Goal: Task Accomplishment & Management: Manage account settings

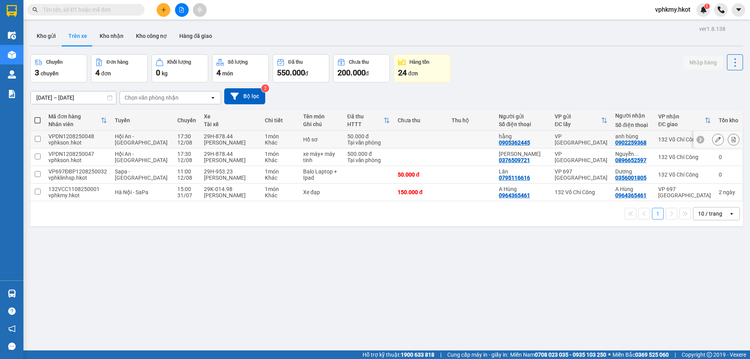
click at [436, 141] on td at bounding box center [421, 140] width 54 height 18
checkbox input "true"
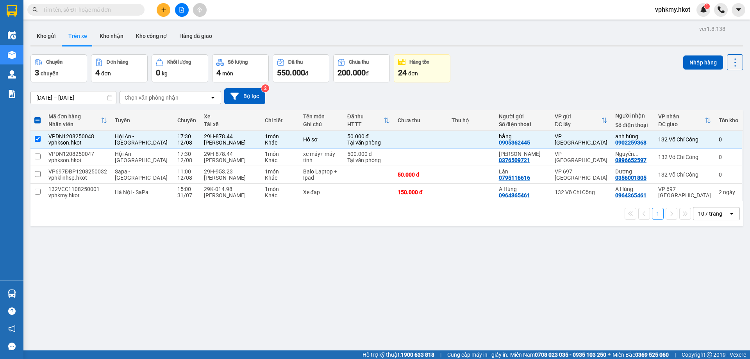
click at [262, 291] on div "ver 1.8.138 Kho gửi Trên xe Kho nhận Kho công nợ Hàng đã giao Chuyến 3 chuyến Đ…" at bounding box center [386, 202] width 719 height 359
click at [262, 292] on div "ver 1.8.138 Kho gửi Trên xe Kho nhận Kho công nợ Hàng đã giao Chuyến 3 chuyến Đ…" at bounding box center [386, 202] width 719 height 359
click at [59, 10] on input "text" at bounding box center [89, 9] width 92 height 9
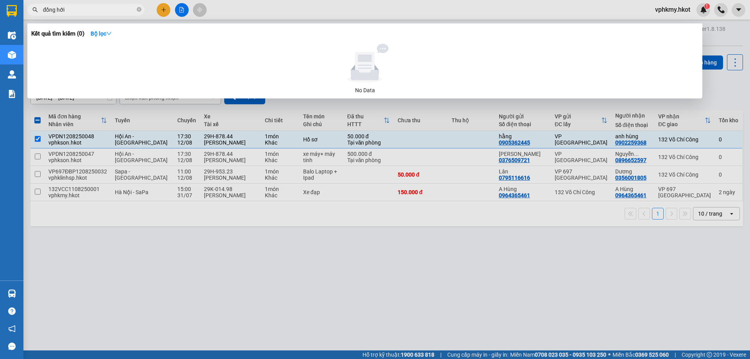
type input "đồng hới"
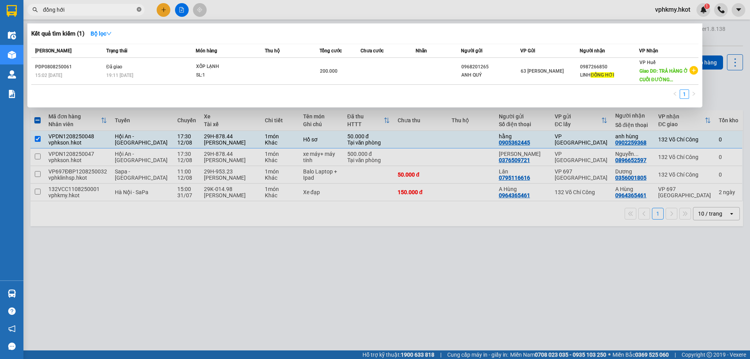
click at [138, 10] on icon "close-circle" at bounding box center [139, 9] width 5 height 5
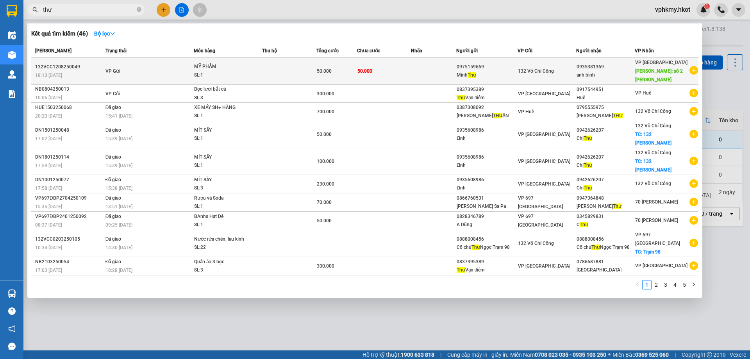
type input "thư"
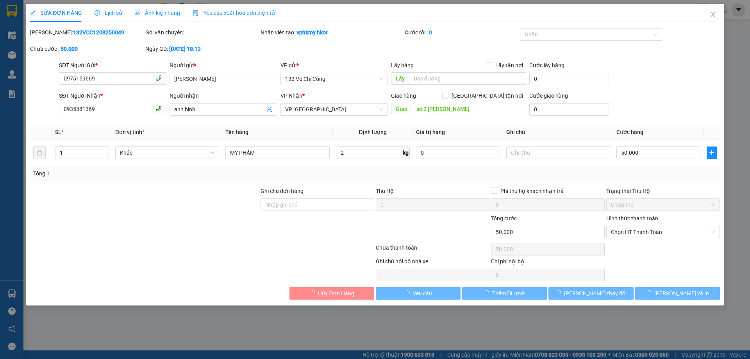
type input "0975159669"
type input "[PERSON_NAME]"
type input "0935381369"
type input "anh bình"
type input "số 2 [PERSON_NAME]"
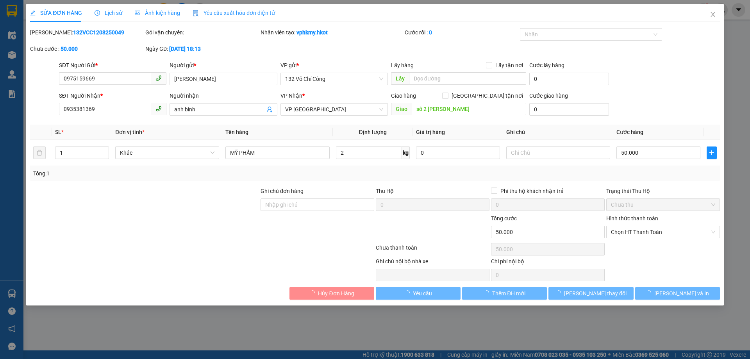
type input "50.000"
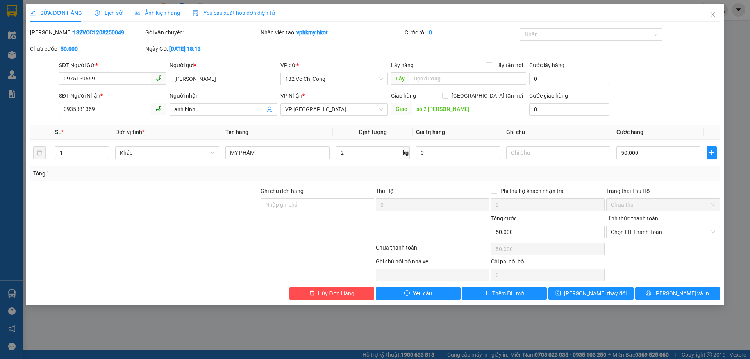
drag, startPoint x: 112, startPoint y: 34, endPoint x: 50, endPoint y: 27, distance: 62.1
click at [50, 27] on div "SỬA ĐƠN HÀNG Lịch sử Ảnh kiện hàng Yêu cầu xuất hóa đơn điện tử Total Paid Fee …" at bounding box center [375, 152] width 690 height 296
copy b "132VCC1208250049"
